Goal: Task Accomplishment & Management: Complete application form

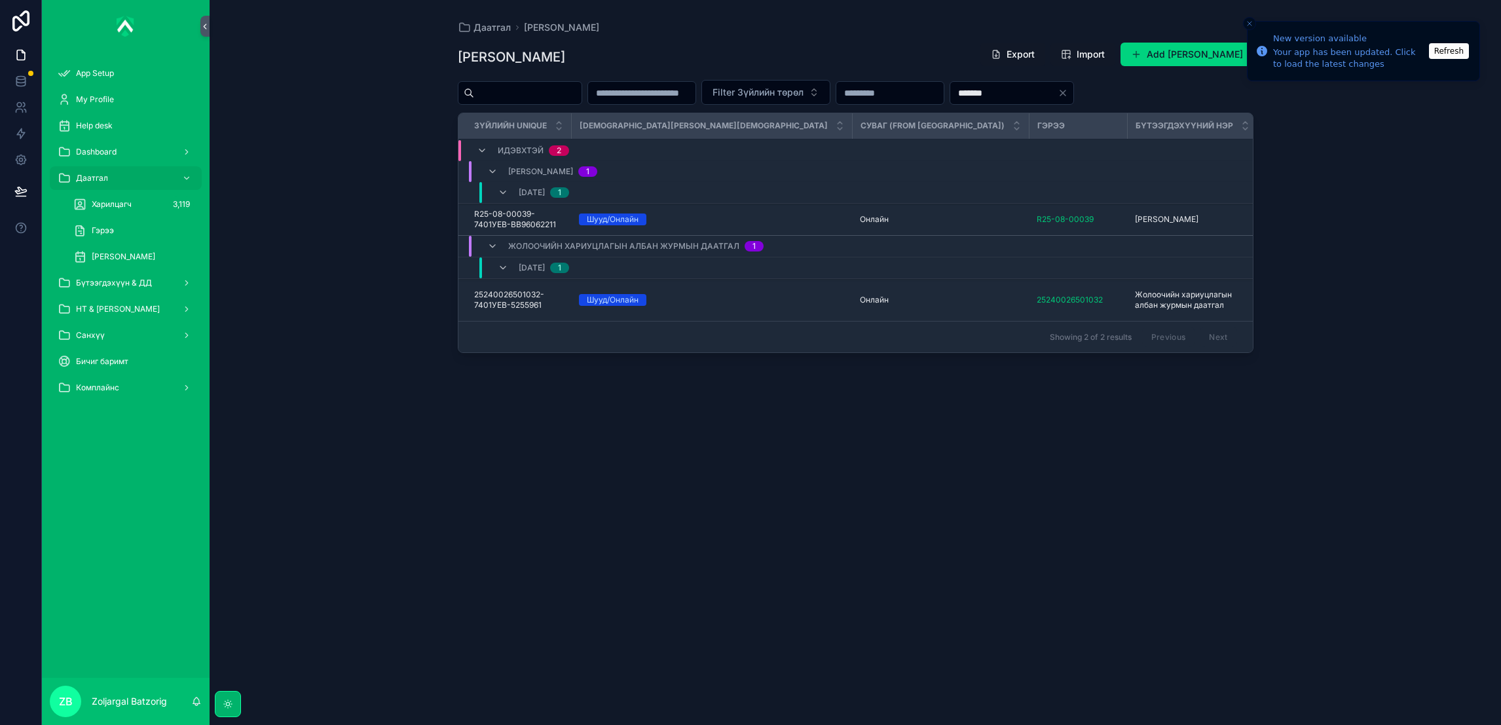
click at [154, 279] on div "Бүтээгдэхүүн & ДД" at bounding box center [126, 282] width 136 height 21
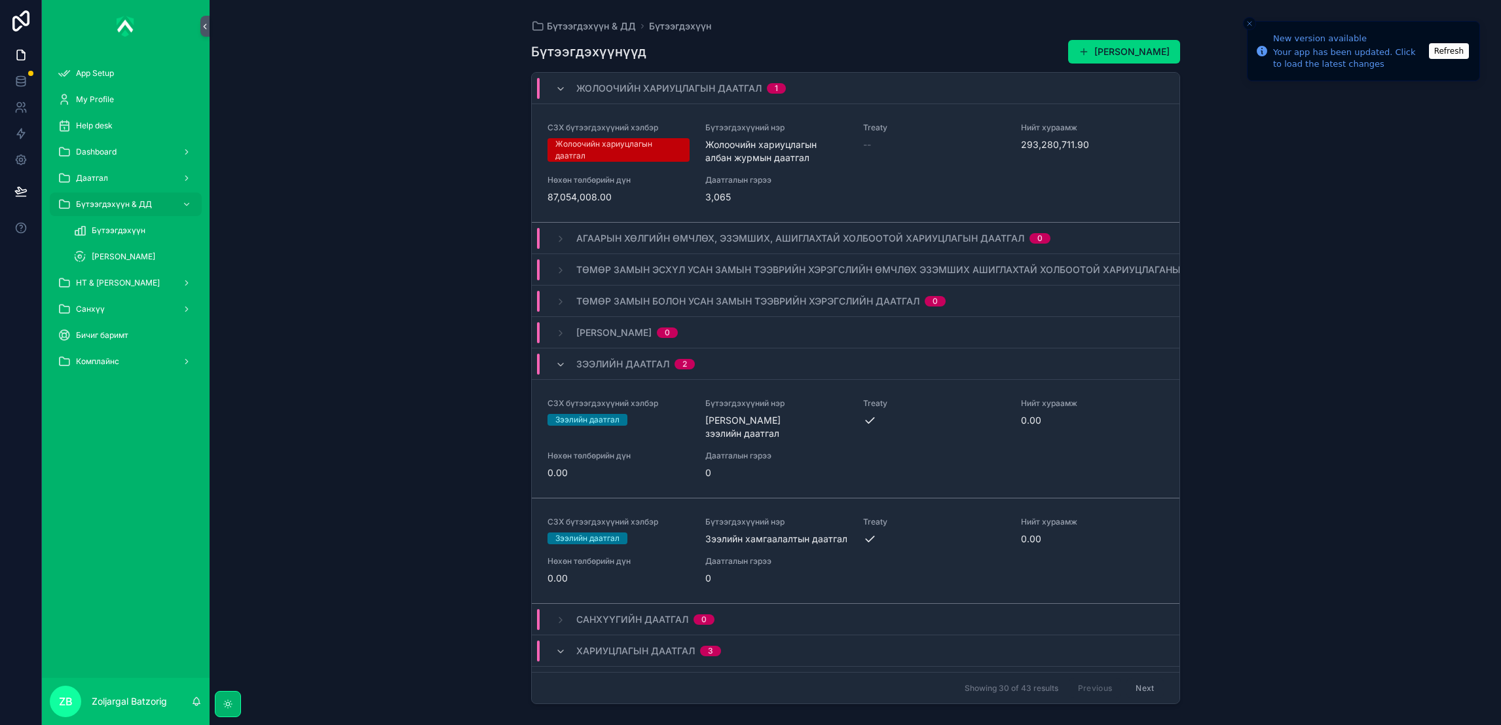
click at [136, 287] on div "НТ & [PERSON_NAME]" at bounding box center [126, 282] width 136 height 21
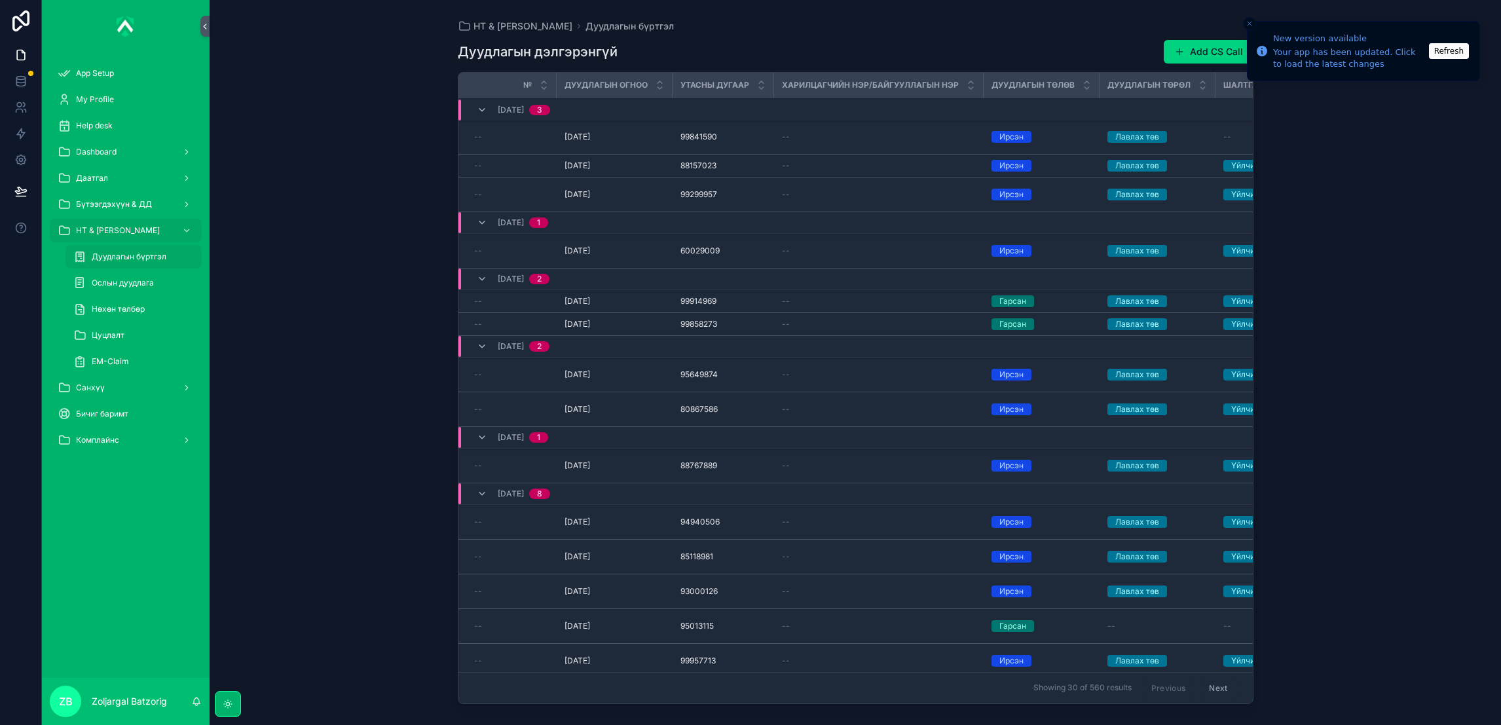
click at [153, 252] on span "Дуудлагын бүртгэл" at bounding box center [129, 256] width 75 height 10
click at [1200, 60] on button "Add CS Call" at bounding box center [1208, 52] width 90 height 24
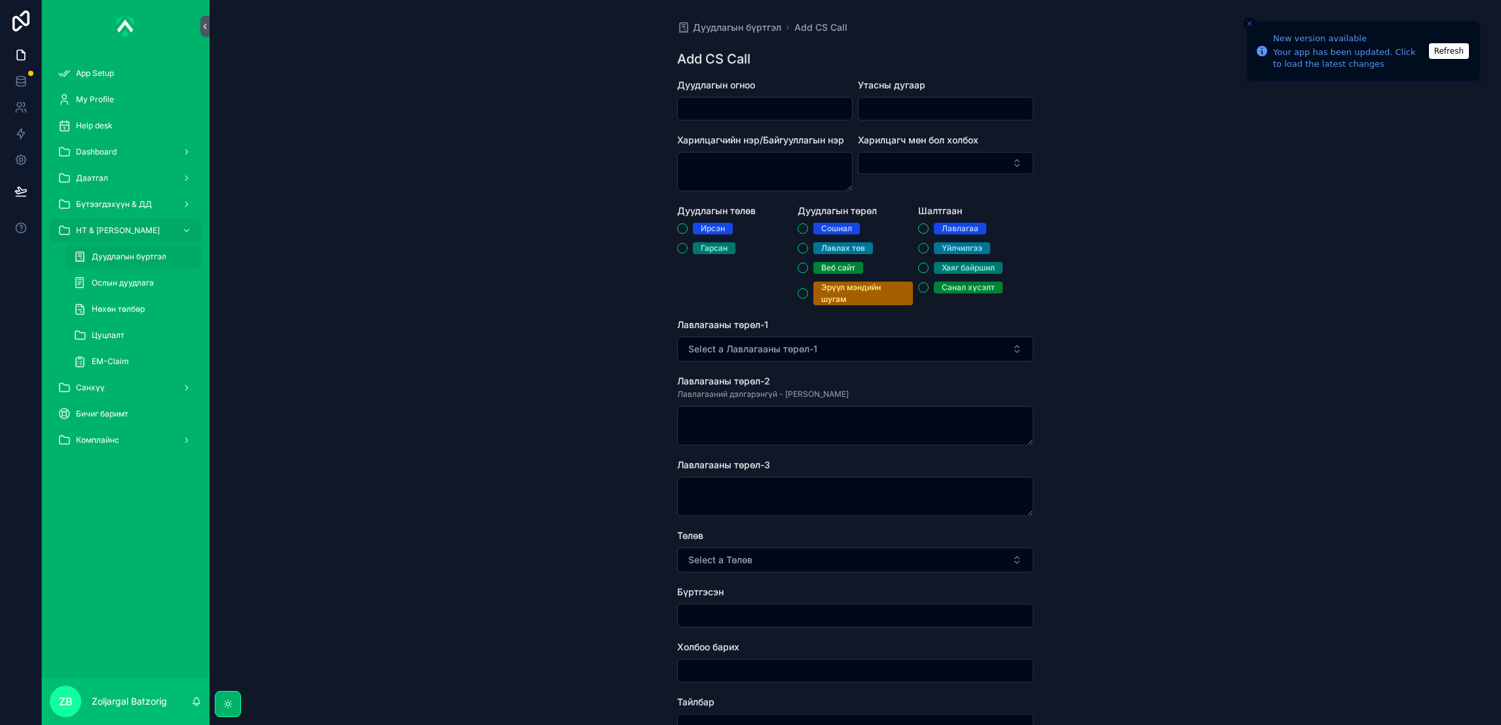
click at [743, 118] on div "scrollable content" at bounding box center [764, 109] width 175 height 24
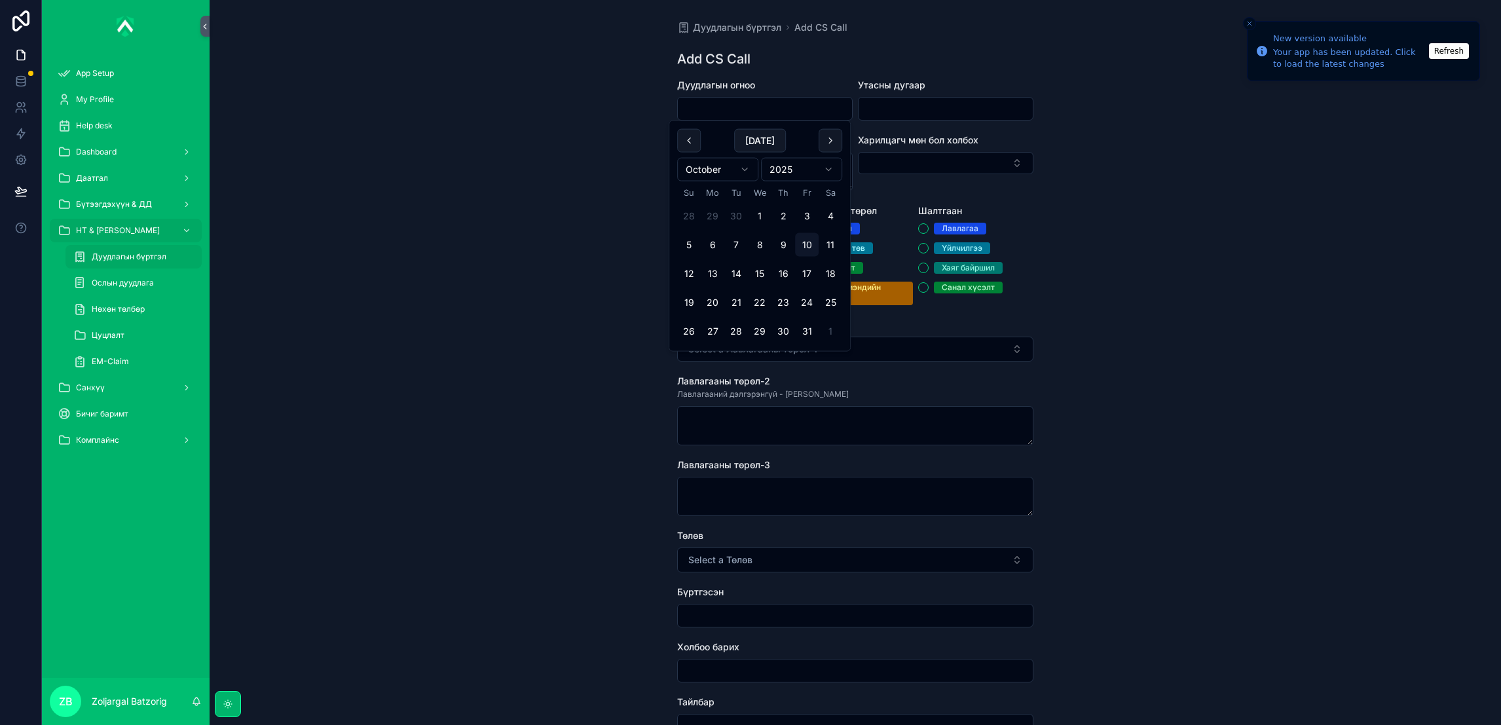
click at [744, 107] on input "scrollable content" at bounding box center [765, 109] width 174 height 18
click at [812, 250] on button "10" at bounding box center [807, 245] width 24 height 24
type input "**********"
click at [936, 109] on input "scrollable content" at bounding box center [945, 109] width 174 height 18
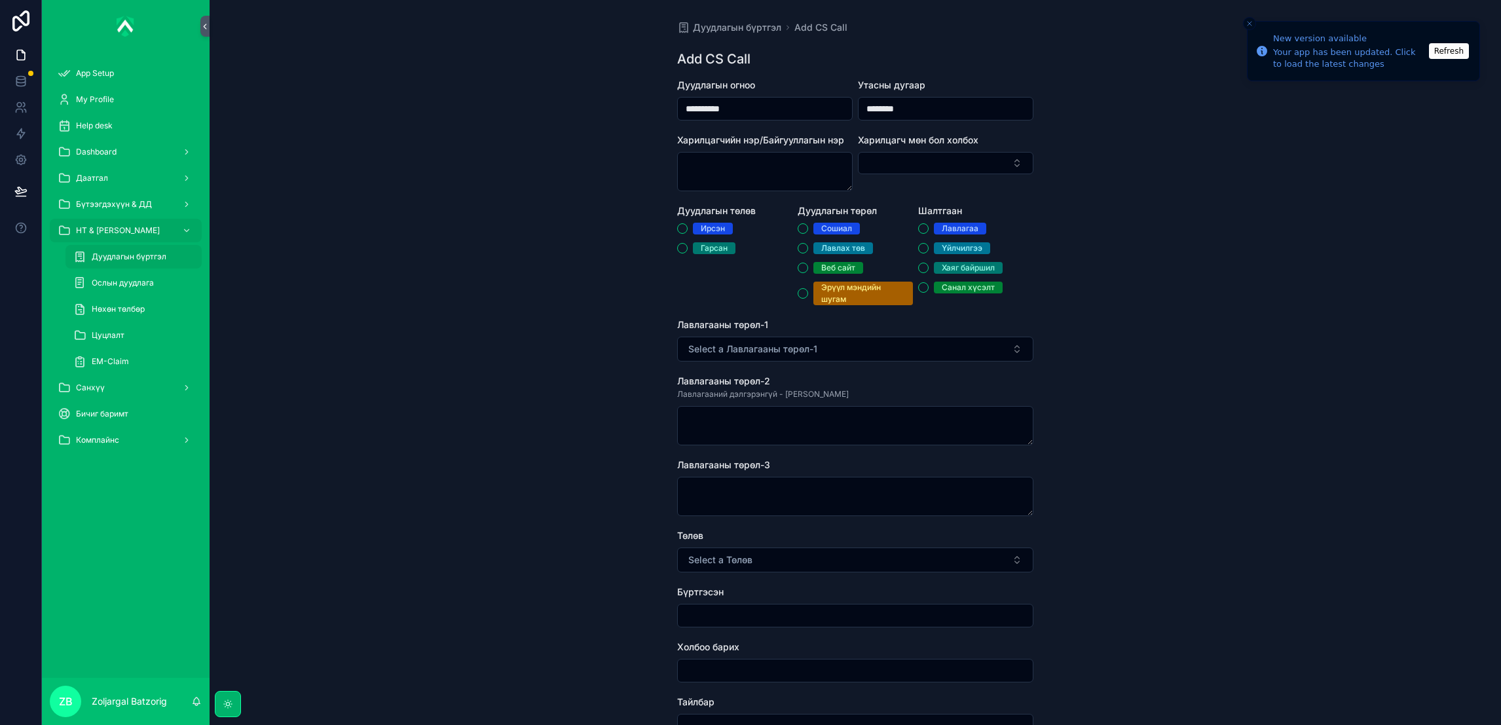
type input "********"
click at [701, 225] on div "Ирсэн" at bounding box center [713, 229] width 24 height 12
click at [687, 225] on button "Ирсэн" at bounding box center [682, 228] width 10 height 10
click at [842, 251] on div "Лавлах төв" at bounding box center [843, 248] width 44 height 12
click at [808, 251] on button "Лавлах төв" at bounding box center [802, 248] width 10 height 10
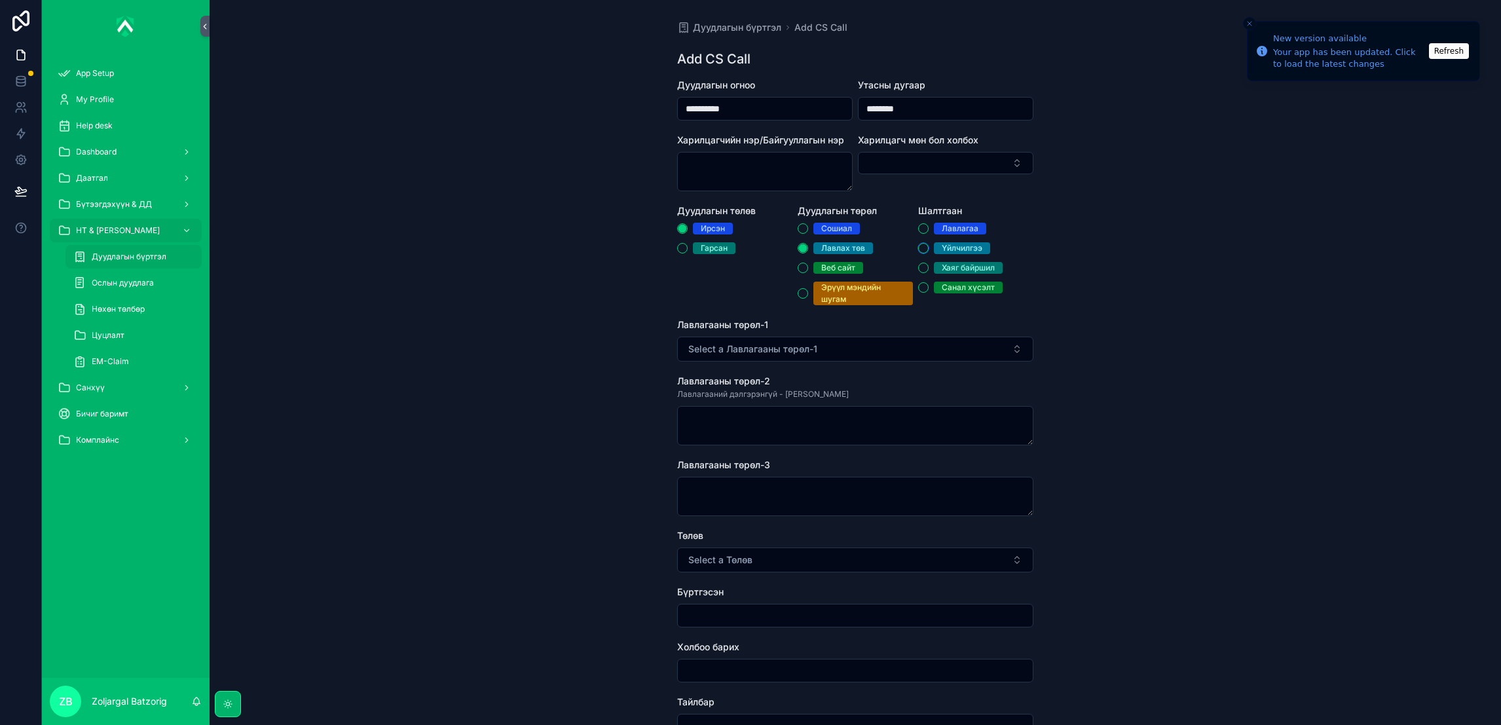
click at [919, 249] on button "Үйлчилгээ" at bounding box center [923, 248] width 10 height 10
click at [915, 346] on button "Select a Лавлагааны төрөл-1" at bounding box center [855, 349] width 356 height 25
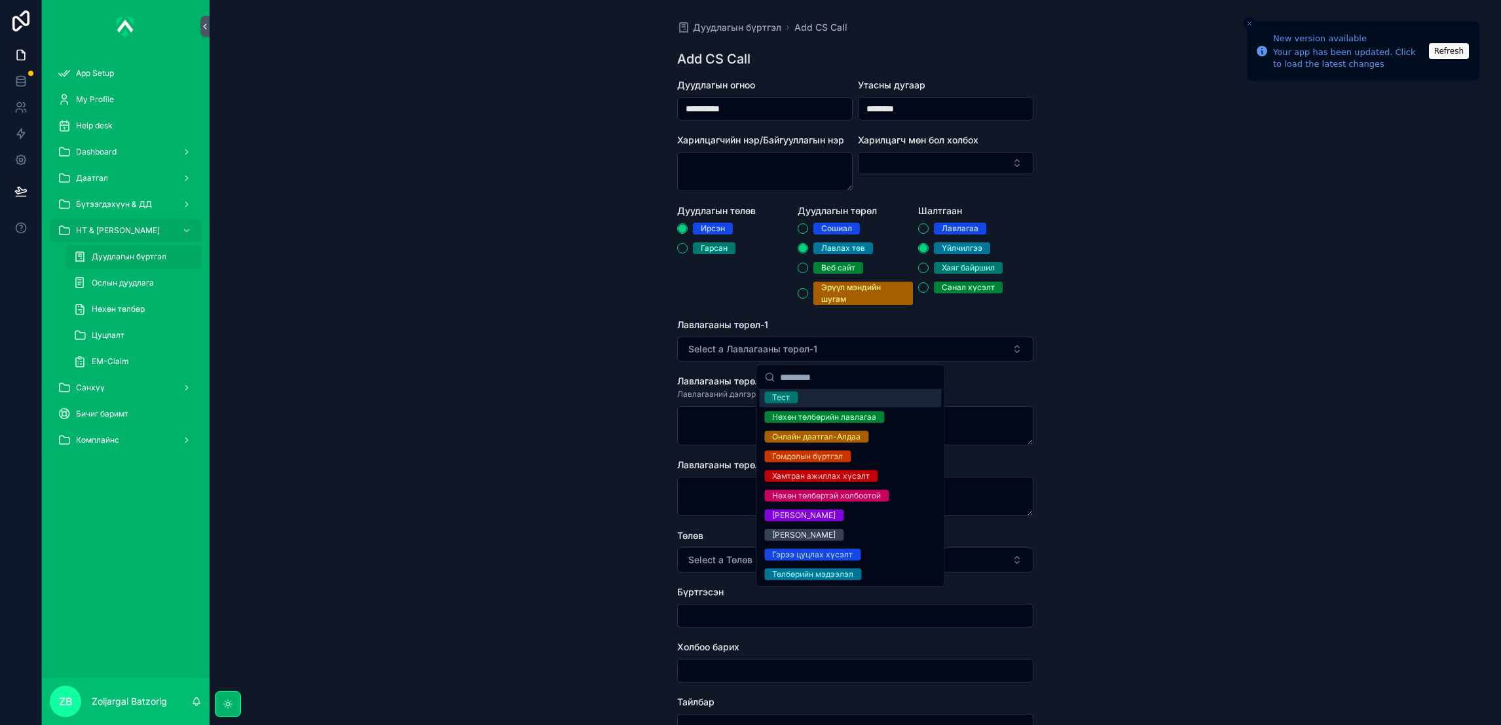
scroll to position [45, 0]
click at [881, 492] on span "Нөхөн төлбөртэй холбоотой" at bounding box center [826, 495] width 124 height 12
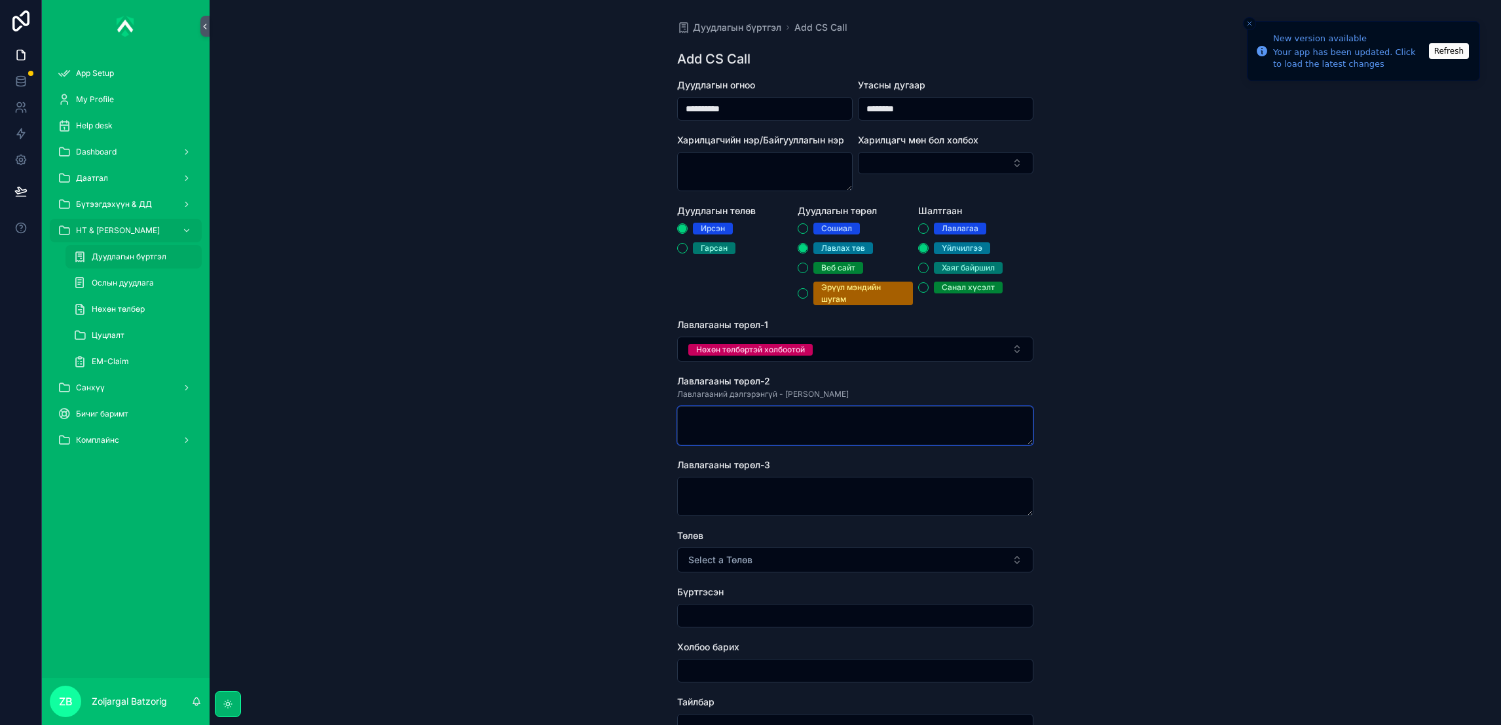
click at [834, 432] on textarea "scrollable content" at bounding box center [855, 425] width 356 height 39
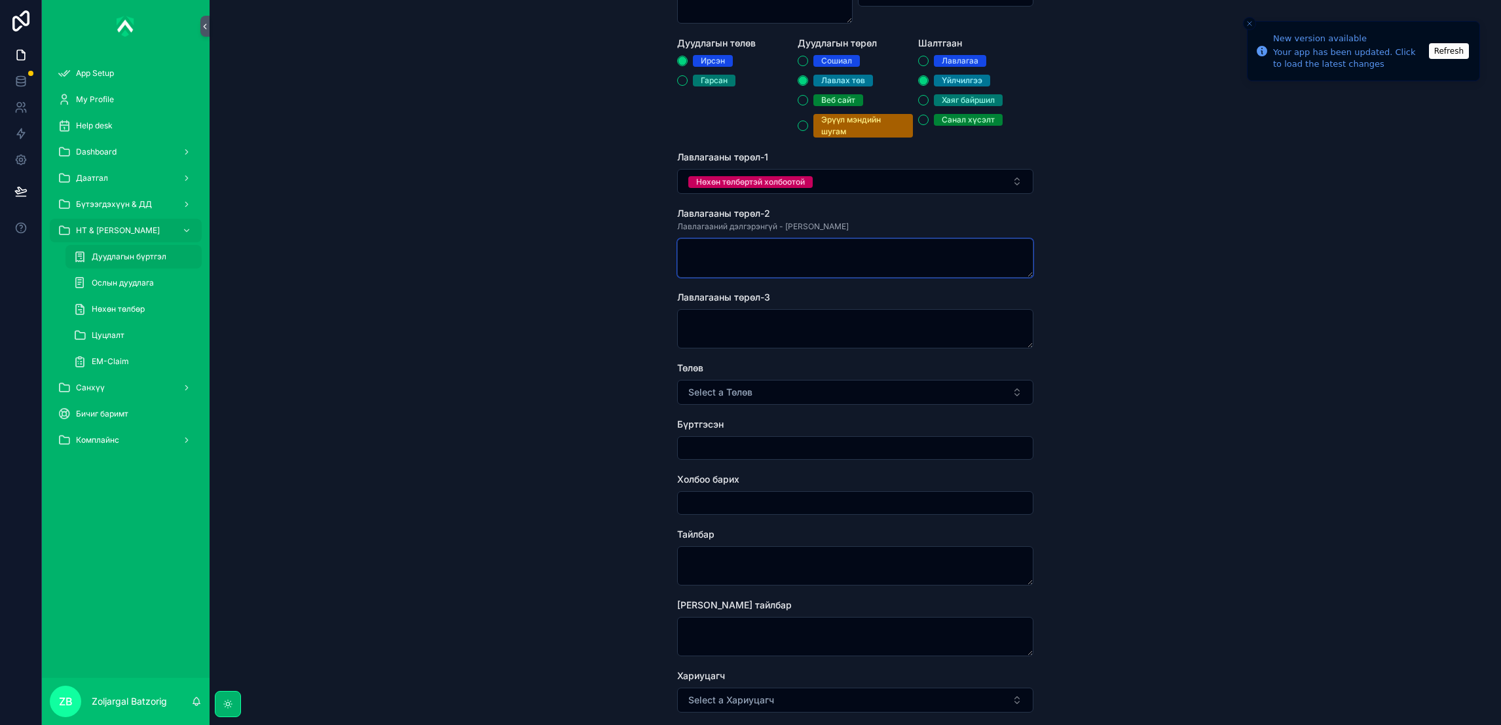
scroll to position [196, 0]
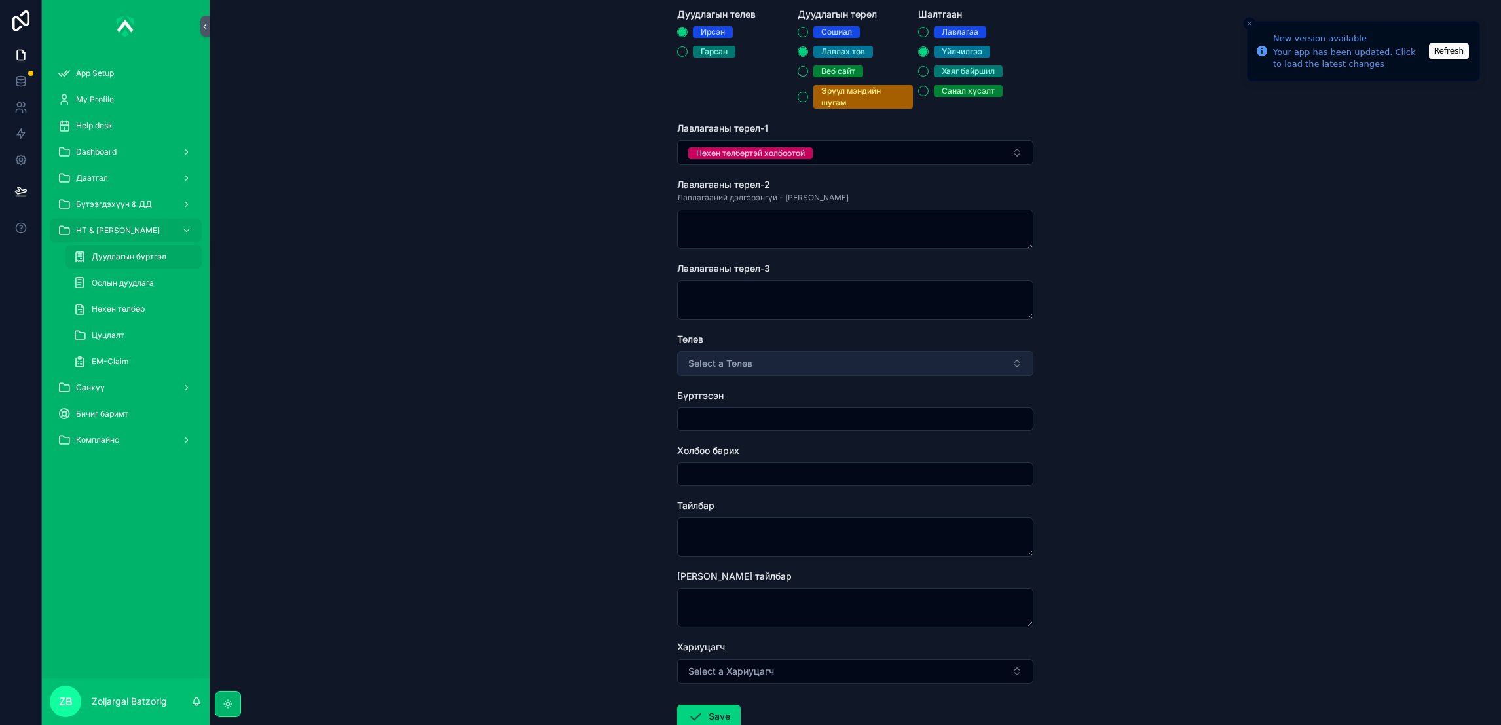
click at [791, 364] on button "Select a Төлөв" at bounding box center [855, 363] width 356 height 25
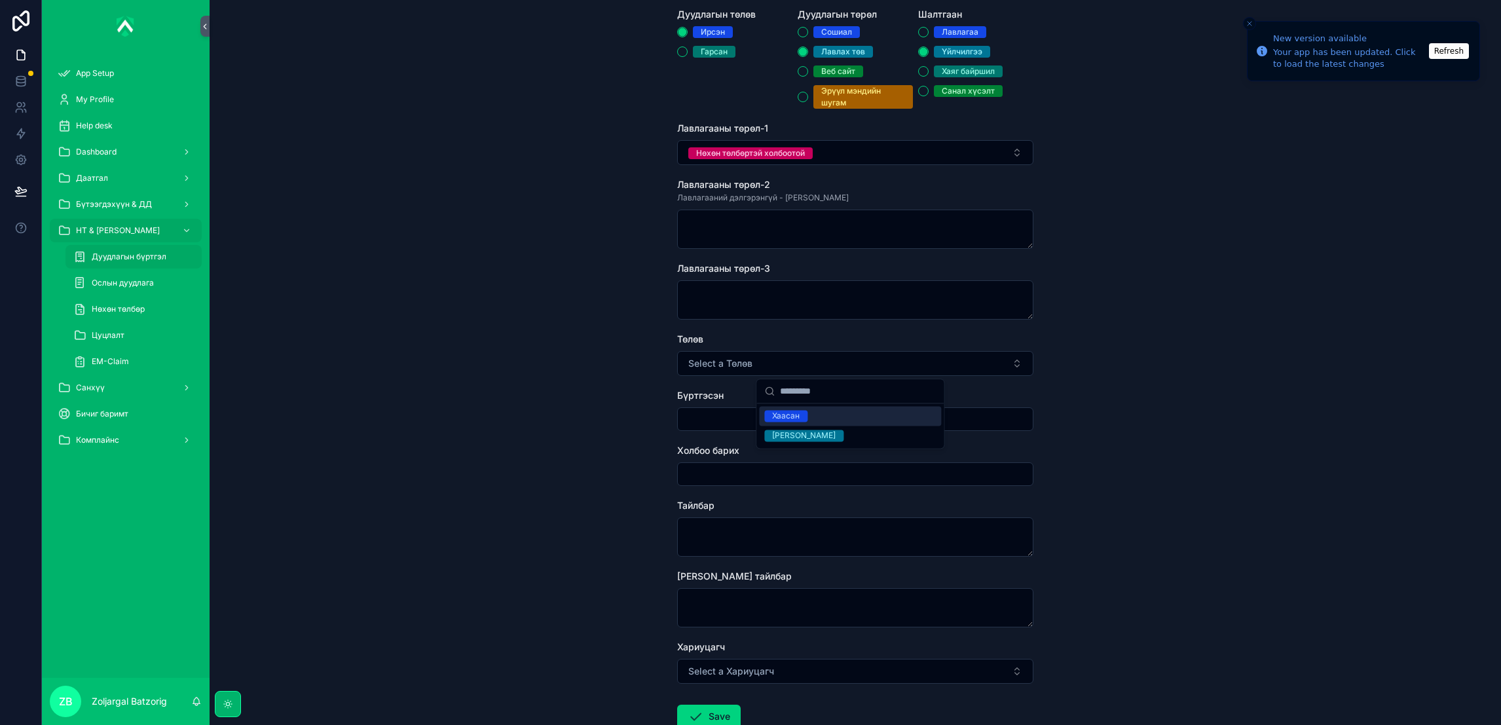
click at [788, 416] on div "Хаасан" at bounding box center [785, 416] width 27 height 12
click at [767, 414] on input "scrollable content" at bounding box center [855, 419] width 355 height 18
type input "**********"
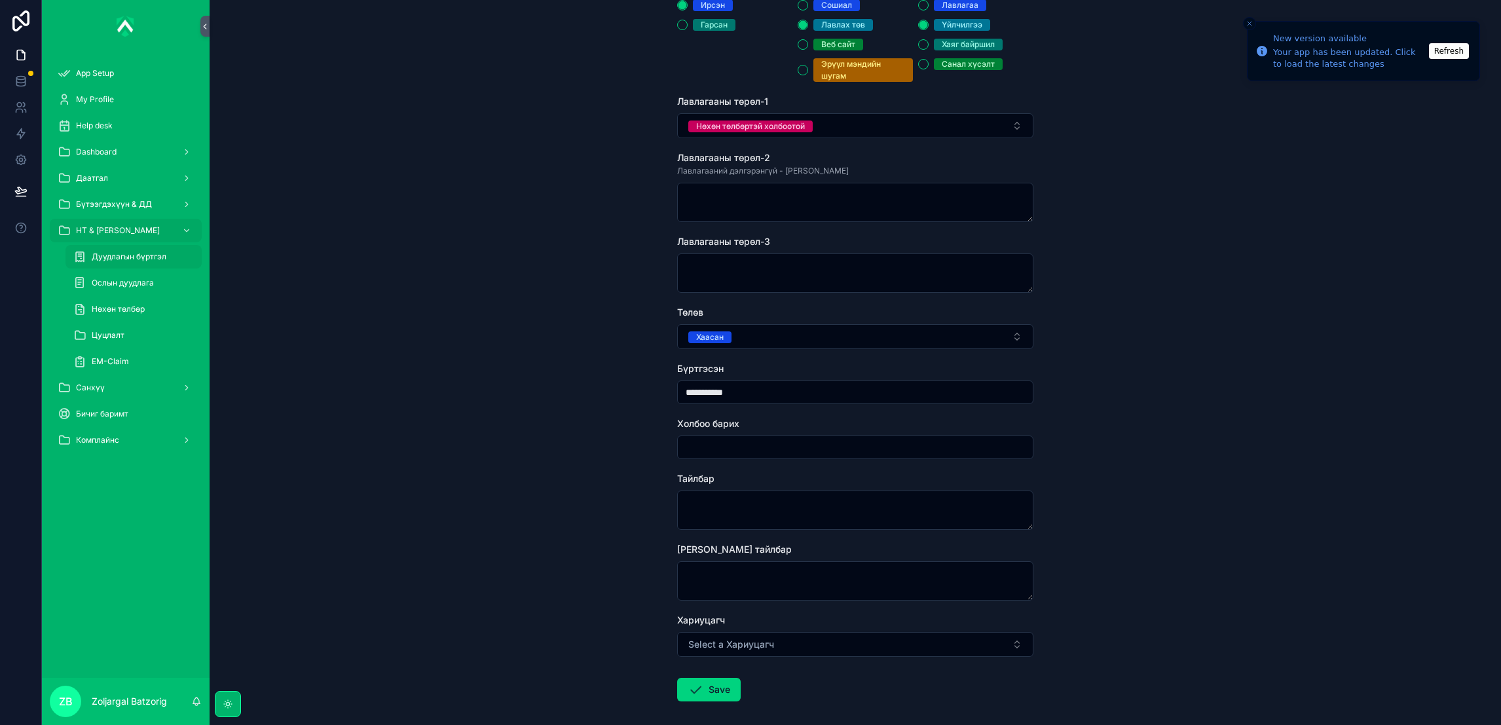
scroll to position [87, 0]
